Goal: Task Accomplishment & Management: Complete application form

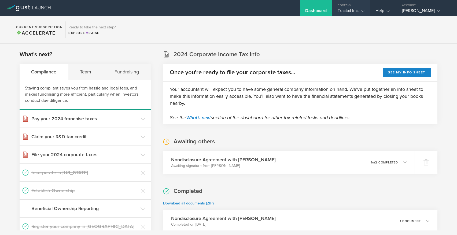
click at [350, 12] on div "Trackxi Inc." at bounding box center [350, 12] width 27 height 8
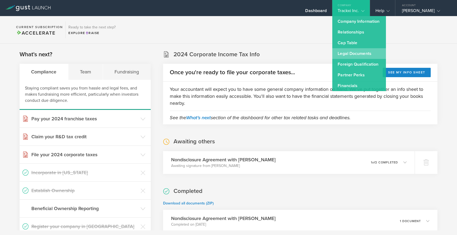
click at [361, 57] on link "Legal Documents" at bounding box center [359, 53] width 54 height 11
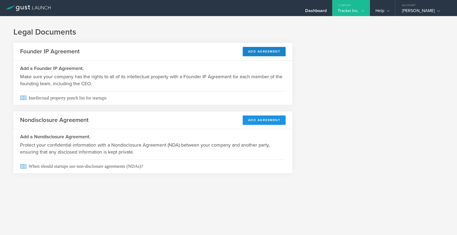
click at [253, 121] on button "Add Agreement" at bounding box center [263, 119] width 43 height 9
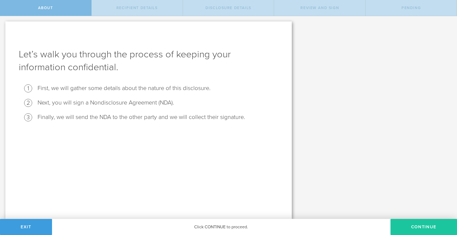
click at [421, 228] on button "Continue" at bounding box center [423, 227] width 66 height 16
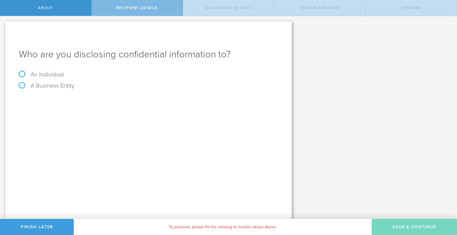
click at [56, 76] on label "An Individual" at bounding box center [41, 74] width 45 height 7
click at [3, 25] on input "An Individual" at bounding box center [1, 20] width 3 height 9
radio input "true"
click at [80, 116] on input "email" at bounding box center [167, 119] width 216 height 8
paste input "[EMAIL_ADDRESS][DOMAIN_NAME]"
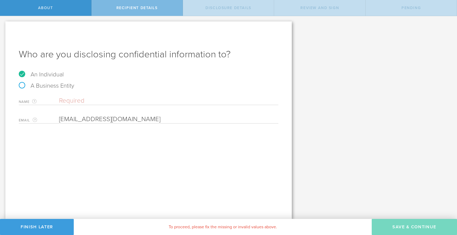
type input "[EMAIL_ADDRESS][DOMAIN_NAME]"
click at [137, 100] on input "text" at bounding box center [168, 101] width 219 height 8
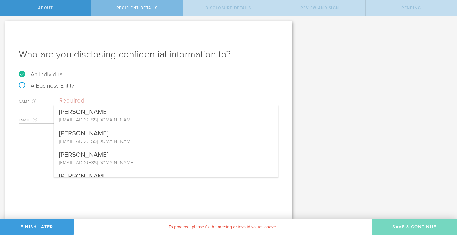
paste input "[PERSON_NAME]"
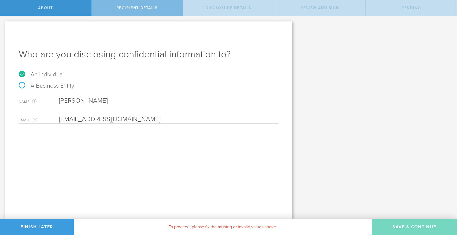
type input "[PERSON_NAME]"
click at [218, 155] on div "Who are you disclosing confidential information to? An Individual A Business En…" at bounding box center [148, 119] width 286 height 197
click at [77, 118] on input "email" at bounding box center [167, 119] width 216 height 8
paste input "[EMAIL_ADDRESS][DOMAIN_NAME]"
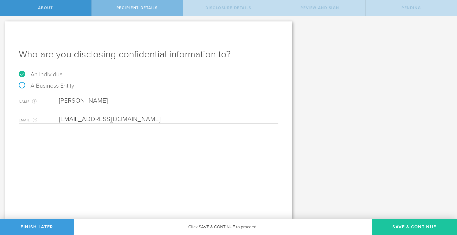
type input "[EMAIL_ADDRESS][DOMAIN_NAME]"
click at [409, 225] on button "Save & Continue" at bounding box center [413, 227] width 85 height 16
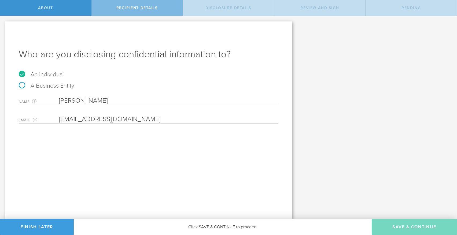
select select "string:5 years"
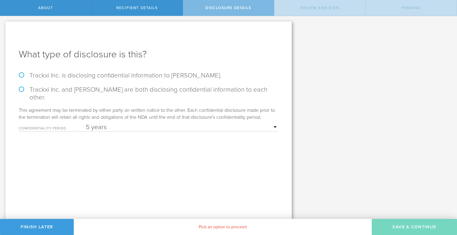
click at [23, 76] on label "Trackxi Inc. is disclosing confidential information to [PERSON_NAME]." at bounding box center [148, 76] width 259 height 8
click at [3, 27] on input "Trackxi Inc. is disclosing confidential information to [PERSON_NAME]." at bounding box center [1, 21] width 3 height 11
radio input "true"
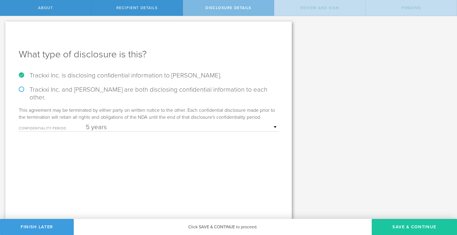
click at [397, 224] on button "Save & Continue" at bounding box center [413, 227] width 85 height 16
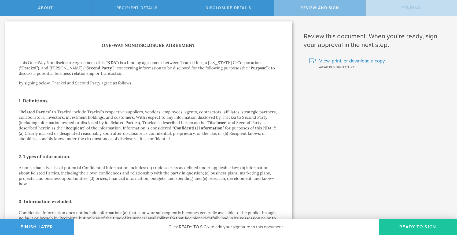
click at [410, 227] on button "Ready to Sign" at bounding box center [417, 227] width 78 height 16
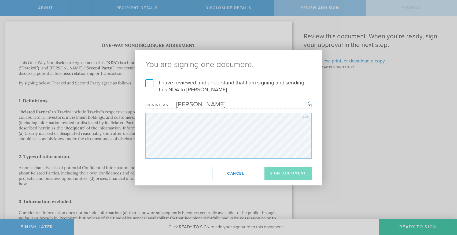
click at [148, 84] on label "I have reviewed and understand that I am signing and sending this NDA to [PERSO…" at bounding box center [228, 86] width 166 height 14
click at [0, 0] on input "I have reviewed and understand that I am signing and sending this NDA to [PERSO…" at bounding box center [0, 0] width 0 height 0
click at [286, 173] on button "Sign Document" at bounding box center [287, 173] width 47 height 13
